Goal: Information Seeking & Learning: Check status

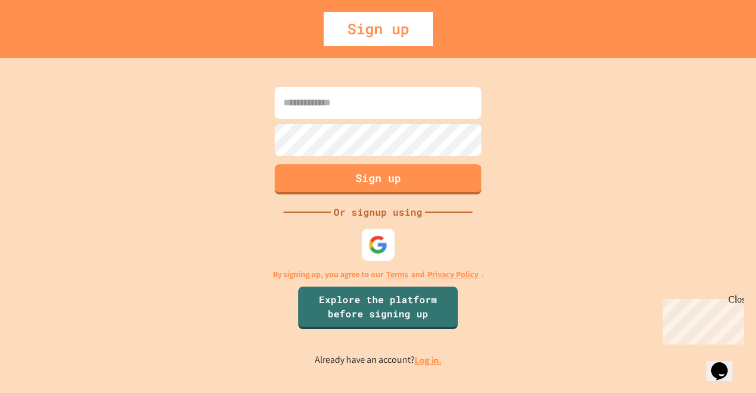
click at [387, 240] on img at bounding box center [377, 243] width 19 height 19
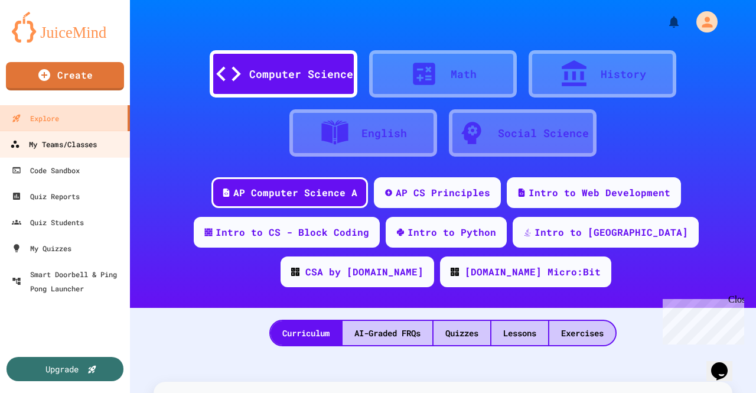
click at [58, 151] on div "My Teams/Classes" at bounding box center [53, 144] width 87 height 15
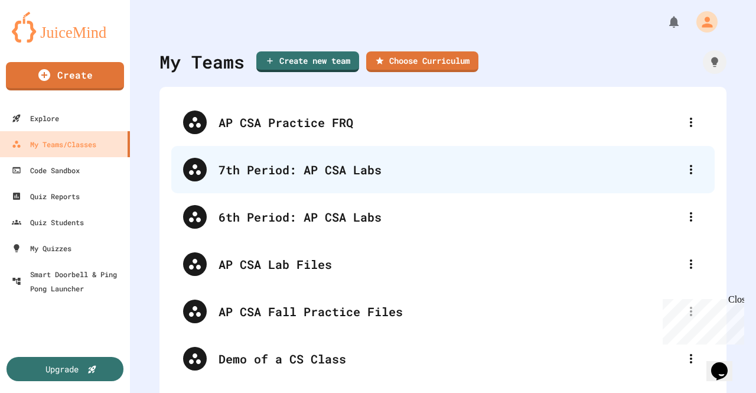
click at [558, 160] on div "7th Period: AP CSA Labs" at bounding box center [442, 169] width 543 height 47
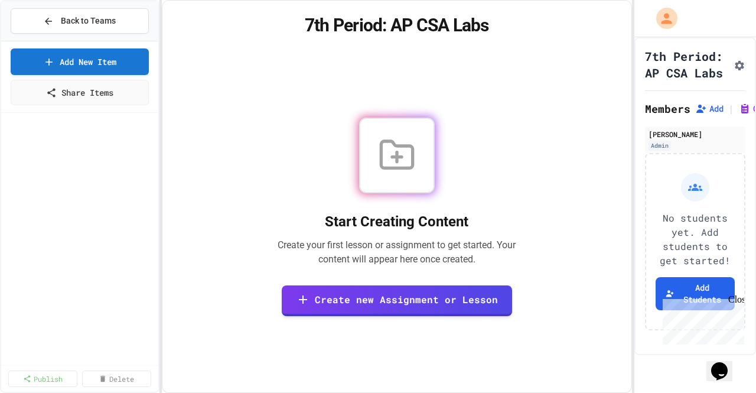
click at [635, 126] on div "Back to Teams Add New Item Share Items Publish Delete 7th Period: AP CSA Labs S…" at bounding box center [378, 196] width 756 height 393
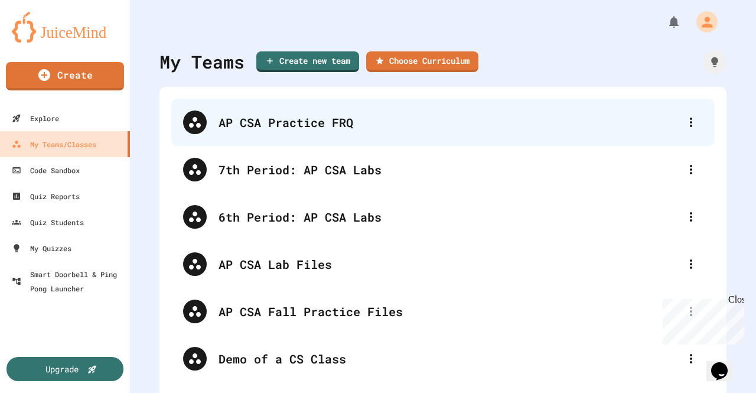
click at [283, 124] on div "AP CSA Practice FRQ" at bounding box center [448, 122] width 460 height 18
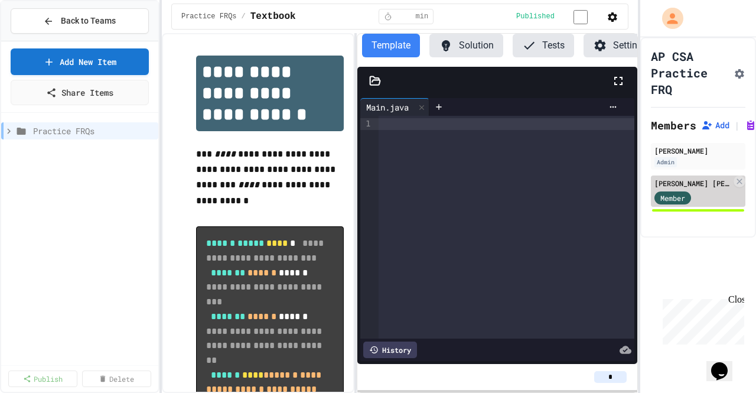
click at [696, 182] on div "[PERSON_NAME] [PERSON_NAME]" at bounding box center [692, 183] width 77 height 11
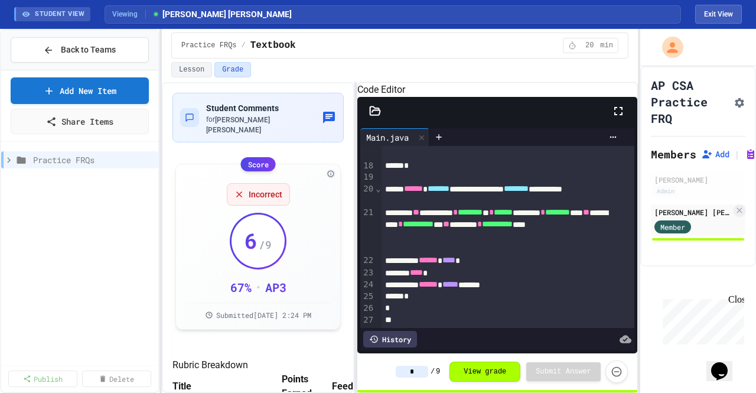
scroll to position [243, 0]
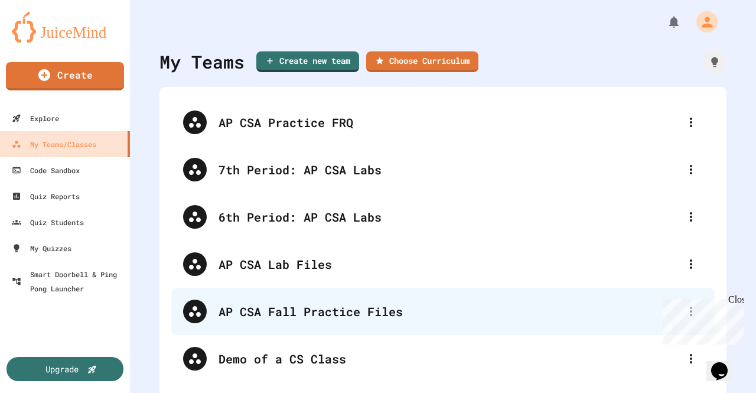
click at [364, 312] on div "AP CSA Fall Practice Files" at bounding box center [448, 311] width 460 height 18
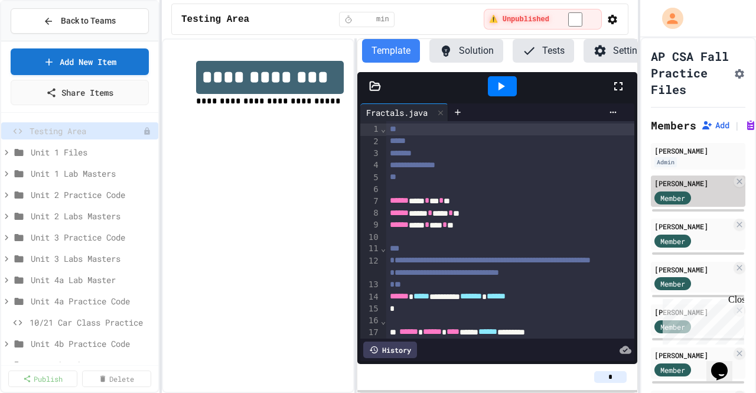
click at [692, 188] on div "[PERSON_NAME]" at bounding box center [692, 183] width 77 height 11
